Goal: Task Accomplishment & Management: Use online tool/utility

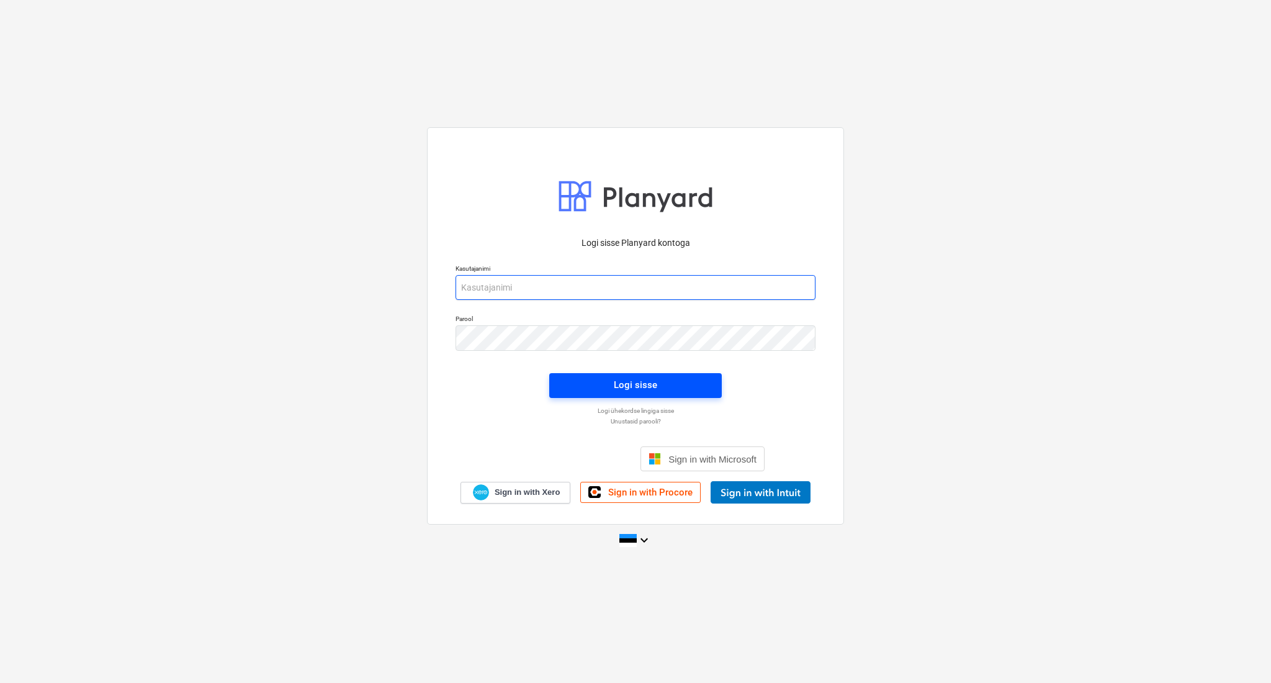
type input "[PERSON_NAME][EMAIL_ADDRESS][DOMAIN_NAME]"
click at [617, 378] on div "Logi sisse" at bounding box center [635, 385] width 43 height 16
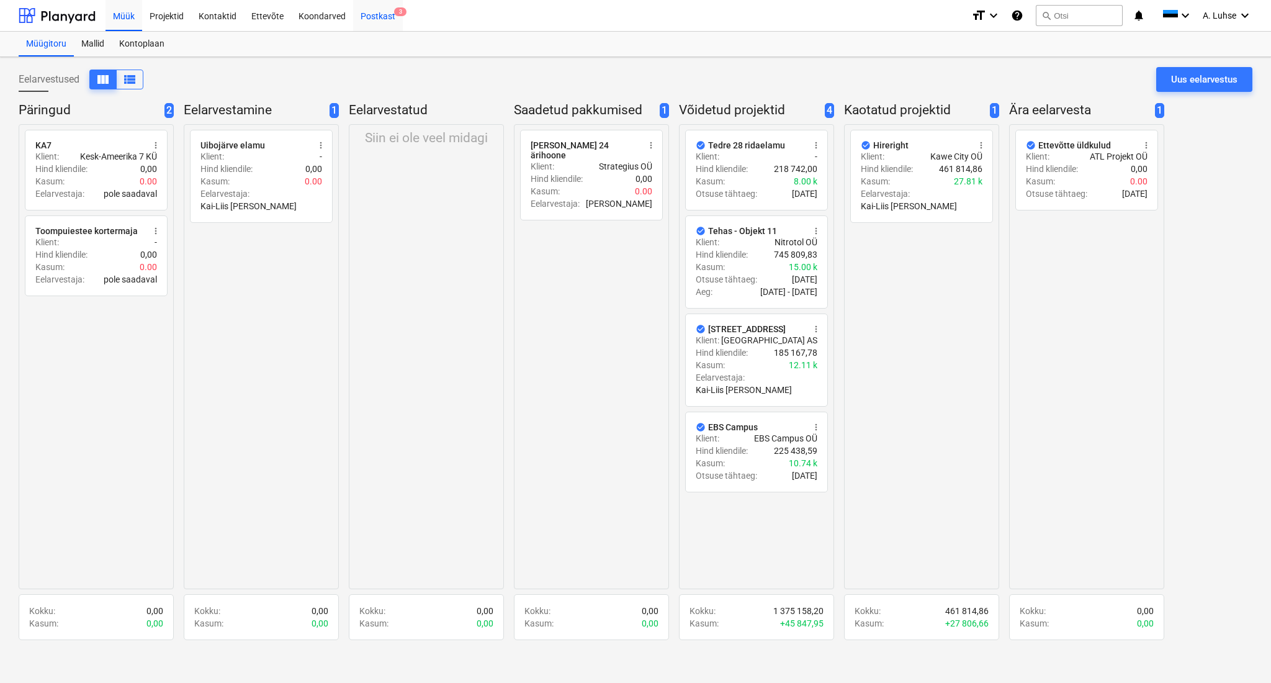
click at [361, 20] on div "Postkast 3" at bounding box center [378, 15] width 50 height 32
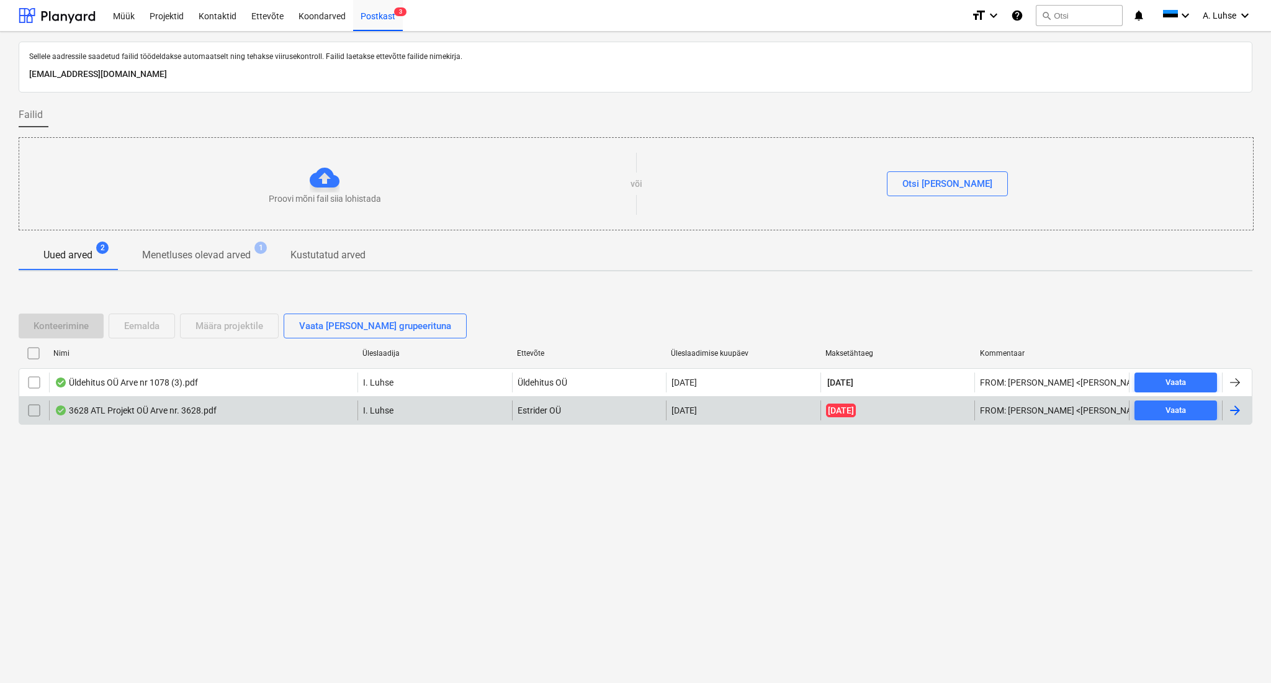
click at [183, 413] on div "3628 ATL Projekt OÜ Arve nr. 3628.pdf" at bounding box center [136, 410] width 162 height 10
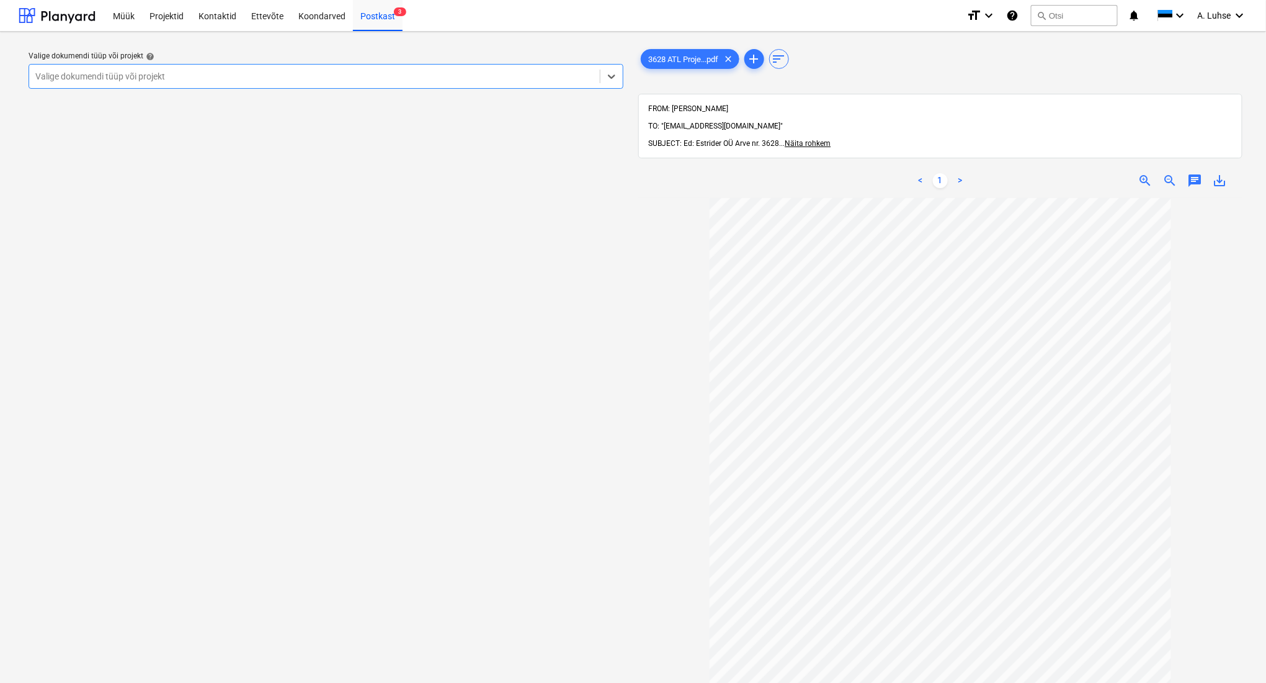
click at [395, 71] on div at bounding box center [314, 76] width 558 height 12
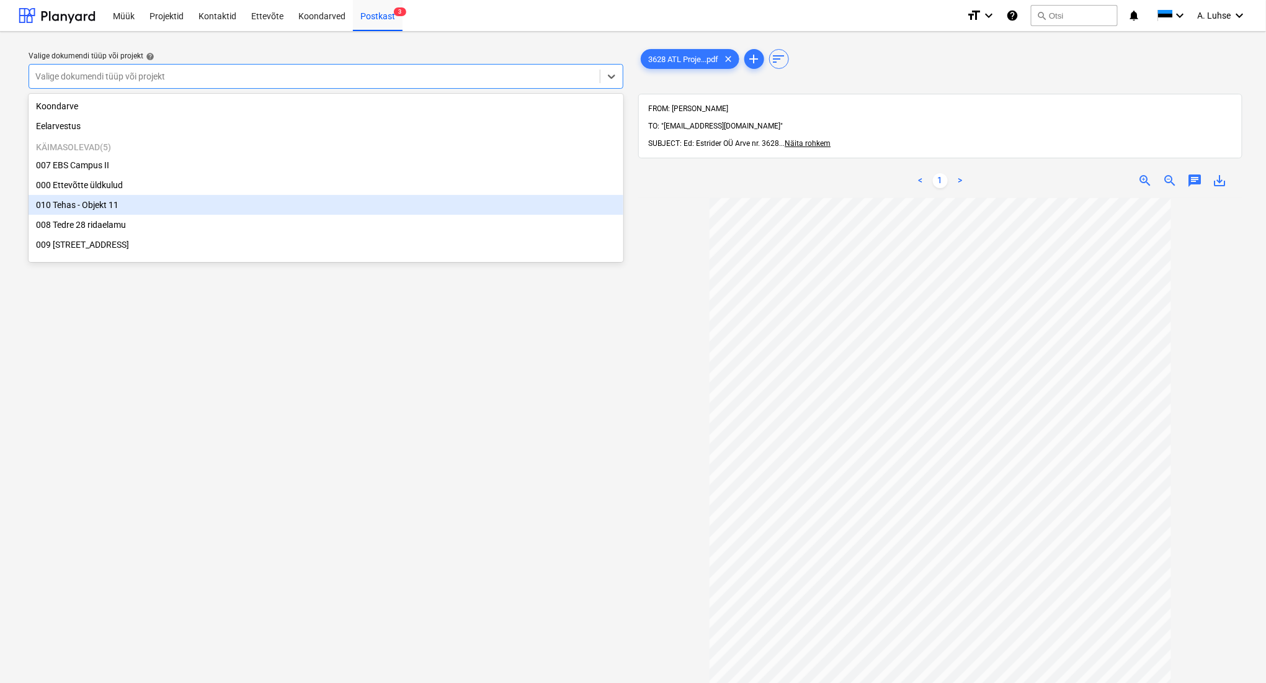
click at [381, 199] on div "010 Tehas - Objekt 11" at bounding box center [326, 205] width 595 height 20
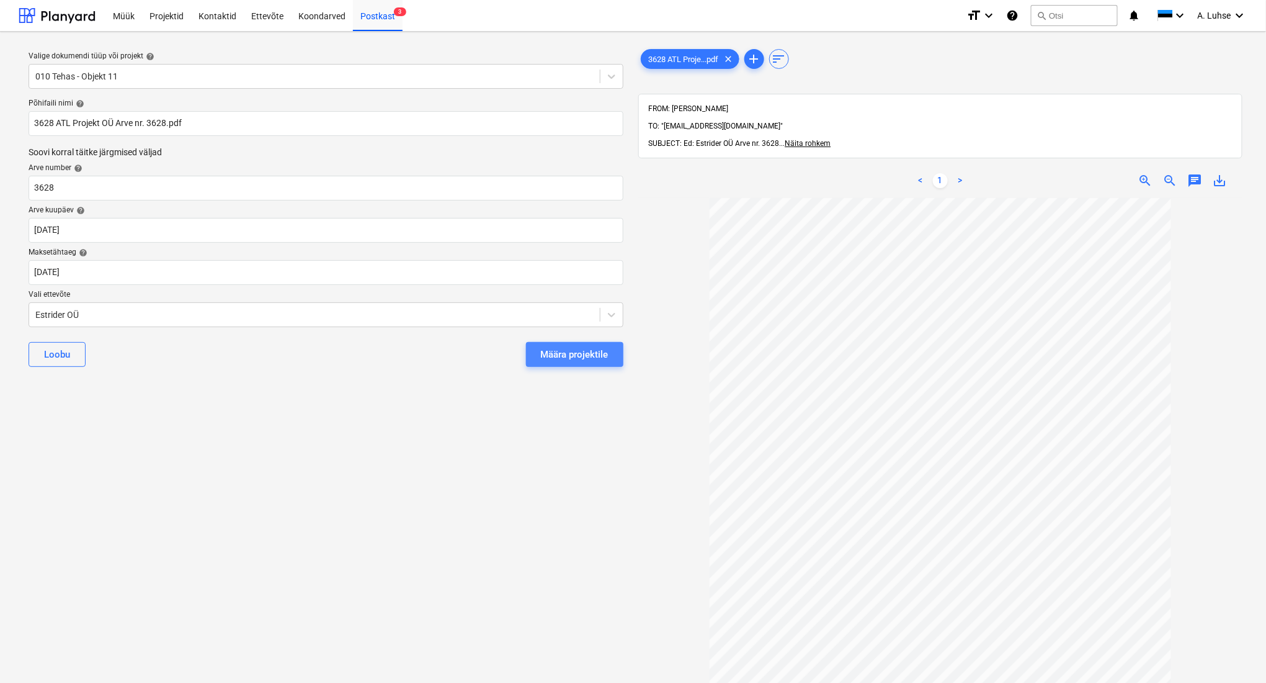
click at [527, 343] on button "Määra projektile" at bounding box center [574, 354] width 97 height 25
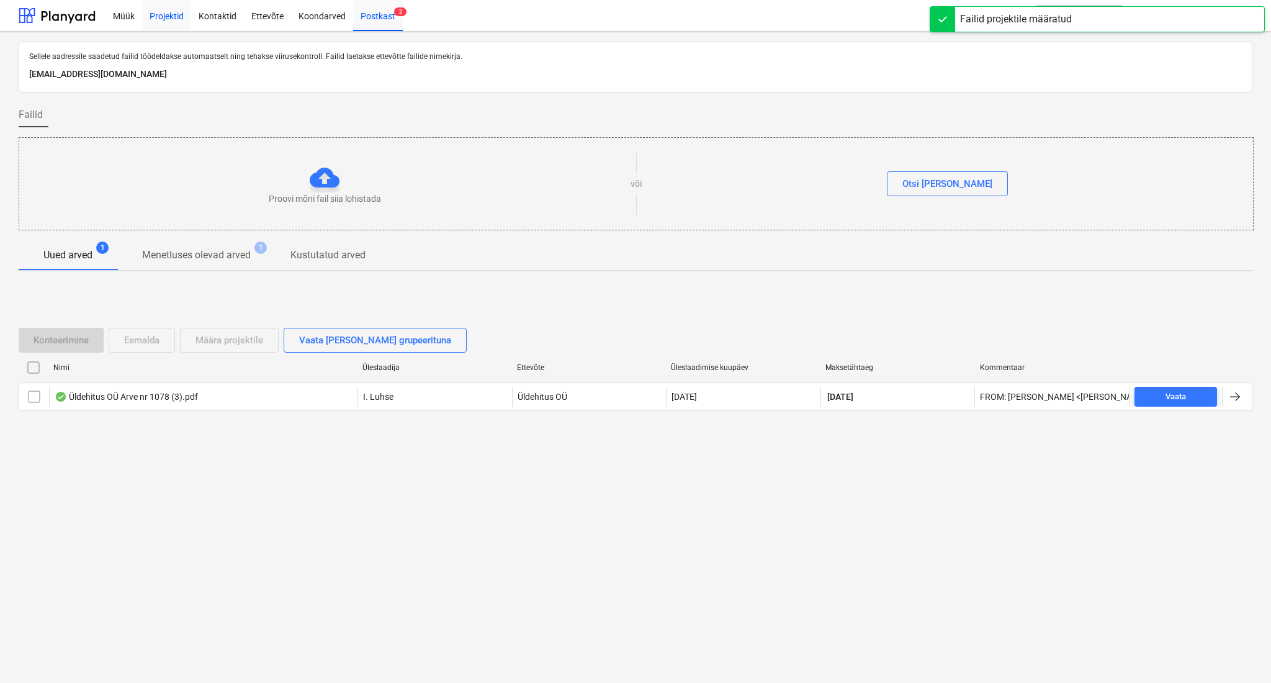
click at [163, 13] on div "Projektid" at bounding box center [166, 15] width 49 height 32
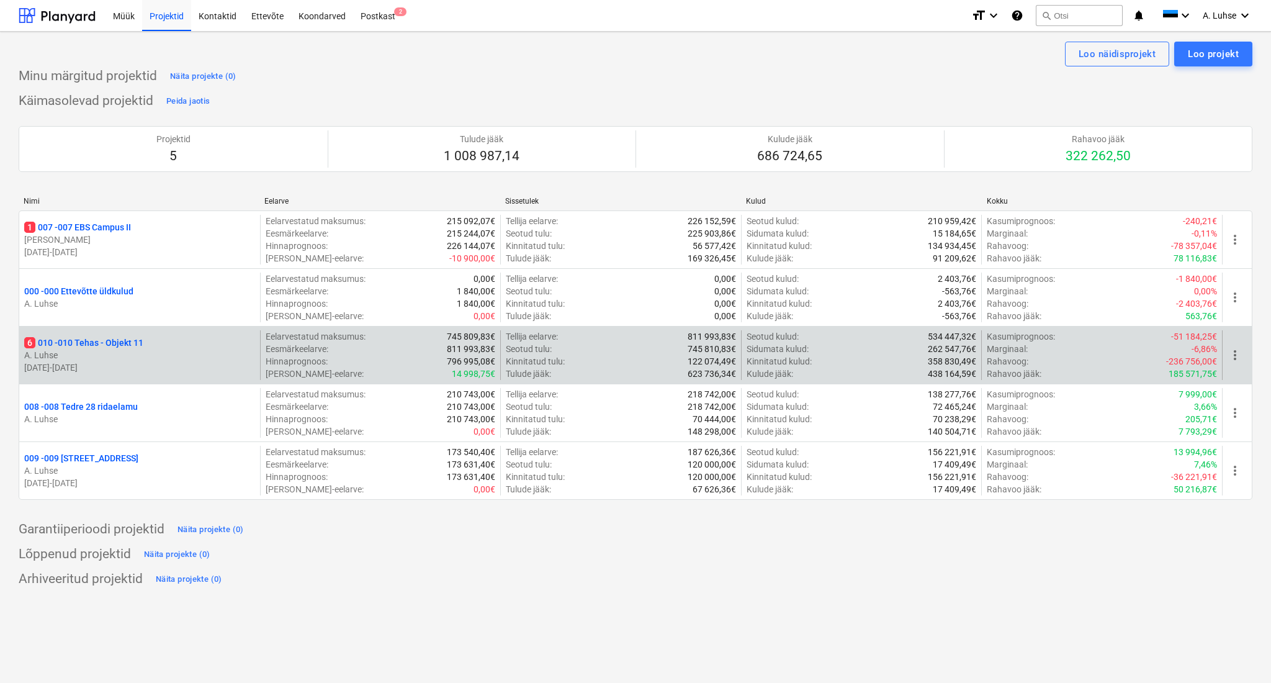
click at [114, 347] on p "6 010 - 010 Tehas - Objekt 11" at bounding box center [83, 342] width 119 height 12
